Goal: Task Accomplishment & Management: Manage account settings

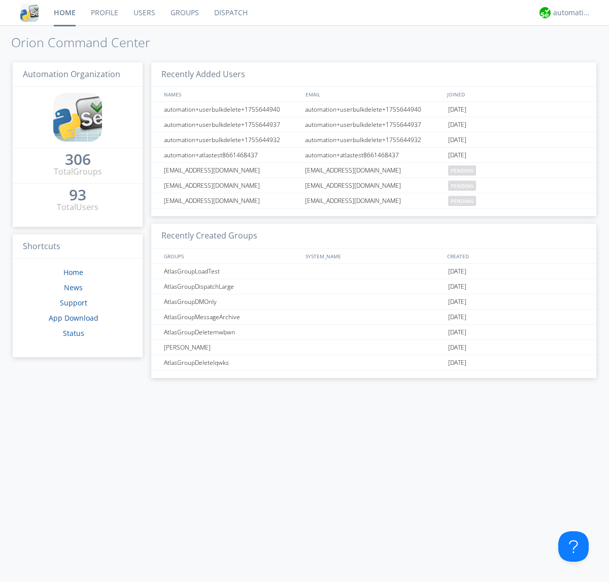
click at [144, 13] on link "Users" at bounding box center [144, 12] width 37 height 25
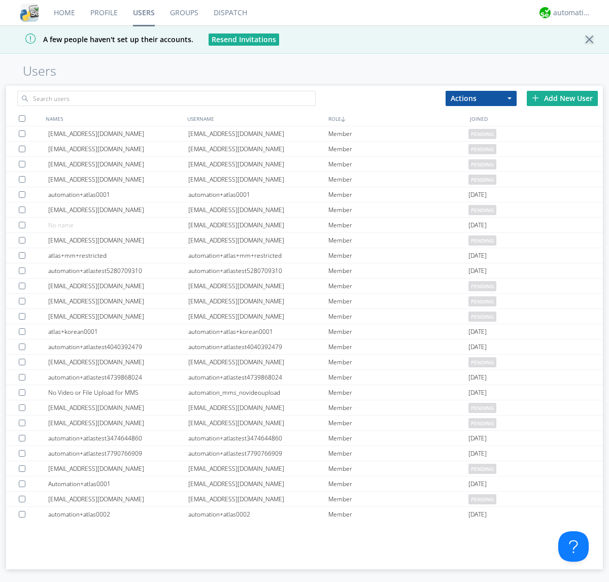
click at [563, 98] on div "Add New User" at bounding box center [562, 98] width 71 height 15
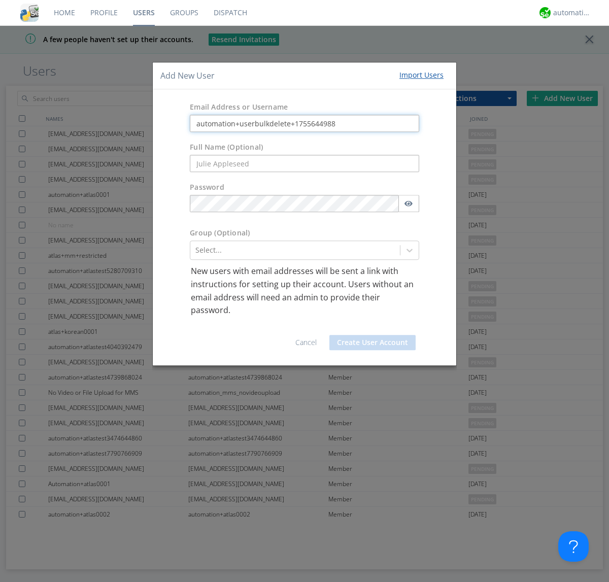
type input "automation+userbulkdelete+1755644988"
click at [373, 342] on button "Create User Account" at bounding box center [373, 342] width 86 height 15
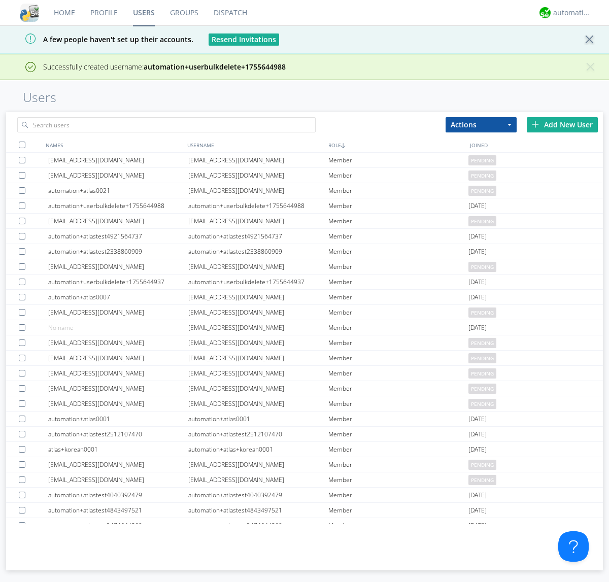
click at [563, 124] on div "Add New User" at bounding box center [562, 124] width 71 height 15
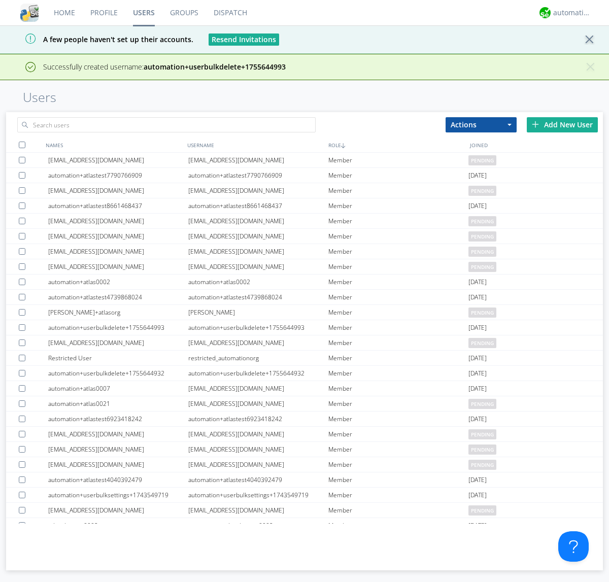
click at [563, 124] on div "Add New User" at bounding box center [562, 124] width 71 height 15
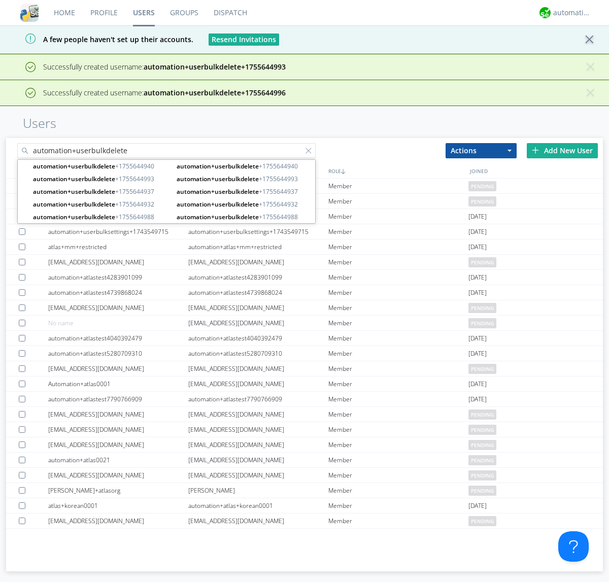
type input "automation+userbulkdelete"
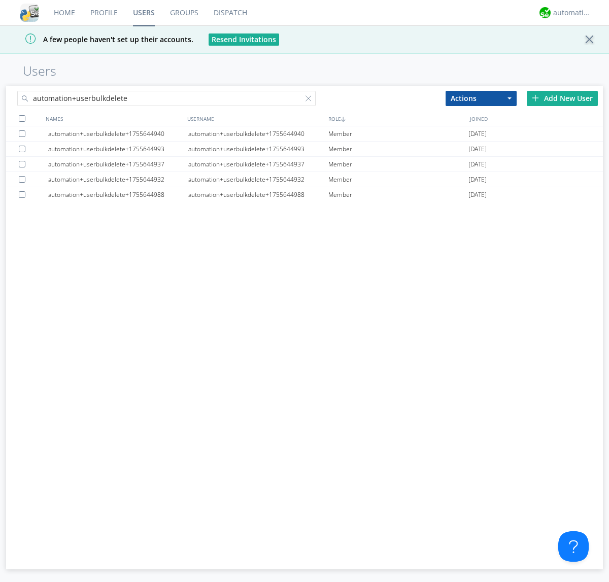
click at [22, 118] on div at bounding box center [22, 118] width 7 height 7
click at [481, 98] on button "Actions" at bounding box center [481, 98] width 71 height 15
click at [0, 0] on link "Delete User" at bounding box center [0, 0] width 0 height 0
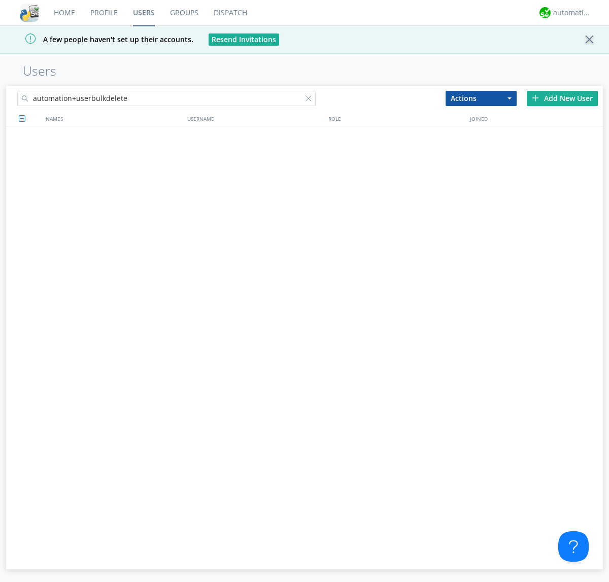
click at [311, 100] on div at bounding box center [311, 100] width 10 height 10
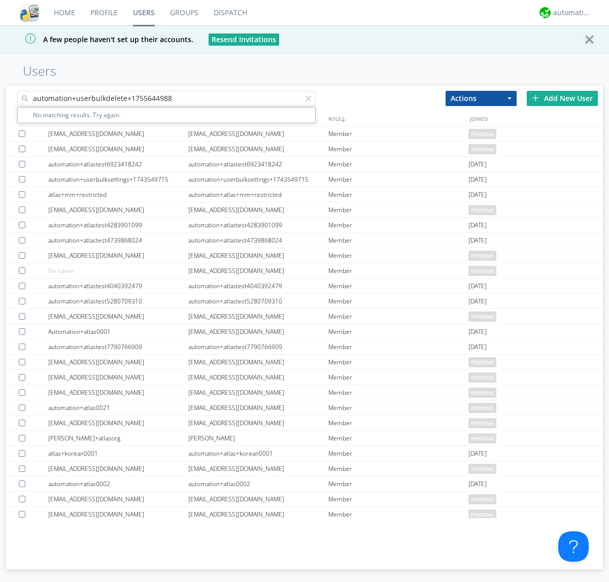
type input "automation+userbulkdelete+1755644988"
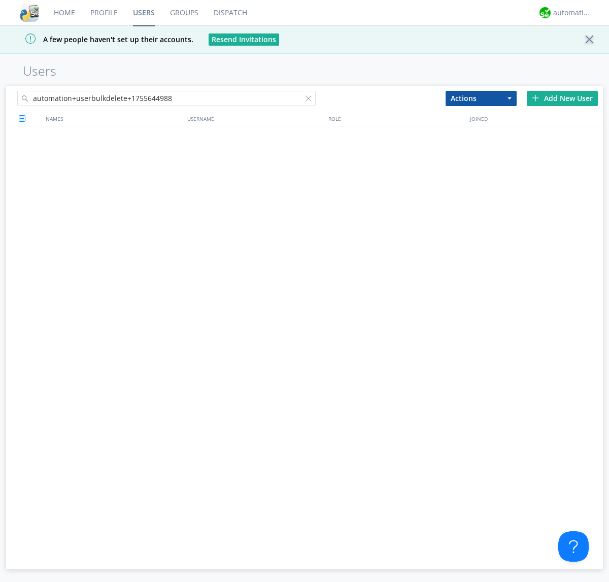
click at [311, 100] on div at bounding box center [311, 100] width 10 height 10
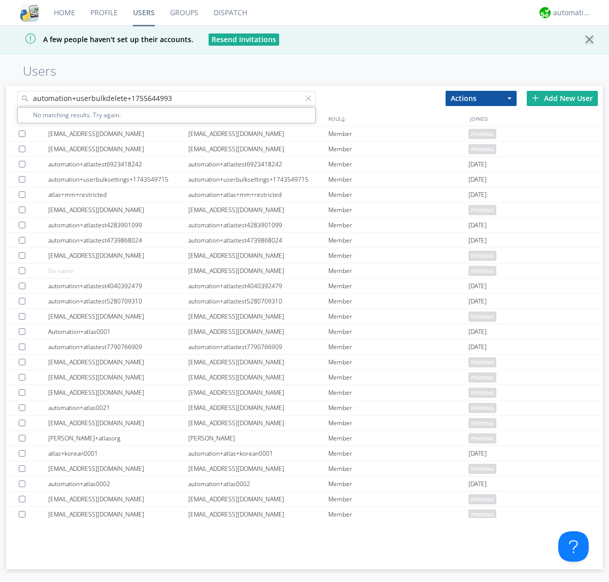
type input "automation+userbulkdelete+1755644993"
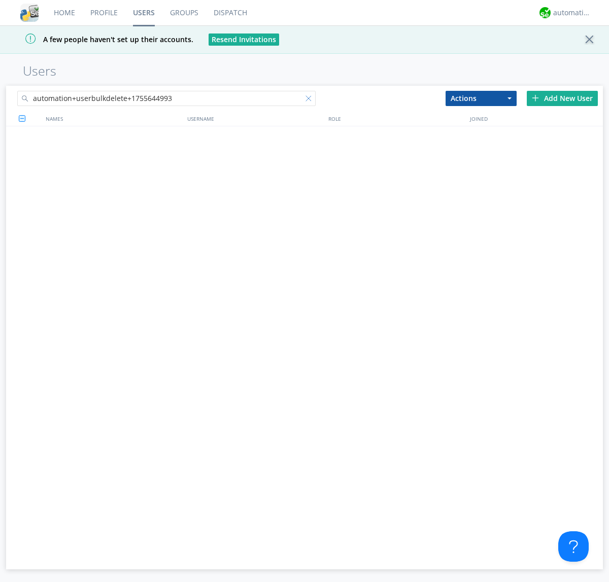
click at [311, 100] on div at bounding box center [311, 100] width 10 height 10
